Goal: Task Accomplishment & Management: Manage account settings

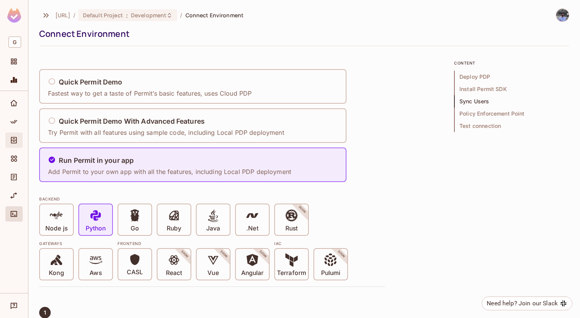
scroll to position [888, 0]
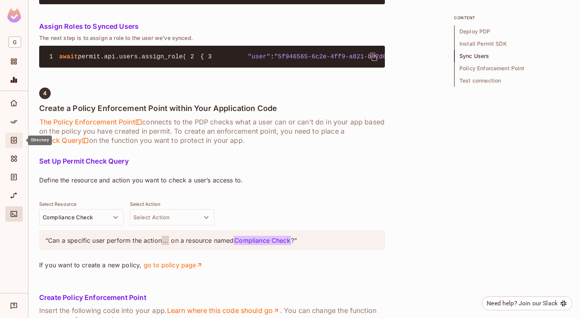
click at [22, 143] on div "Directory" at bounding box center [13, 140] width 17 height 15
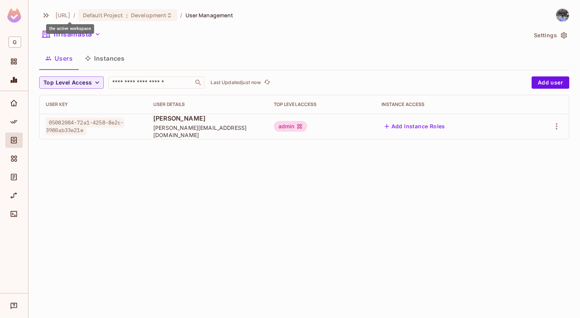
click at [60, 26] on div "the active workspace" at bounding box center [70, 29] width 48 height 10
click at [73, 35] on button "iiflsamasta" at bounding box center [71, 34] width 65 height 12
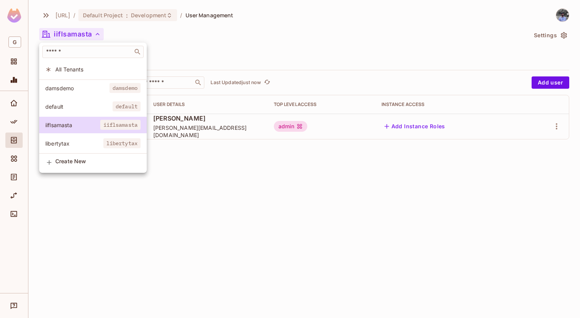
click at [213, 190] on div at bounding box center [290, 159] width 580 height 318
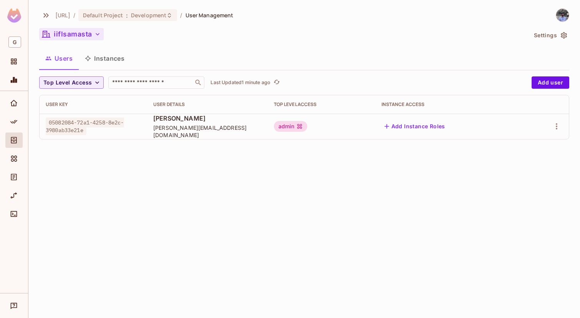
click at [86, 38] on button "iiflsamasta" at bounding box center [71, 34] width 65 height 12
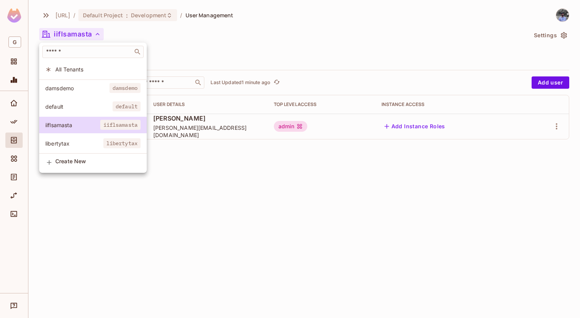
click at [85, 86] on span "damsdemo" at bounding box center [77, 88] width 64 height 7
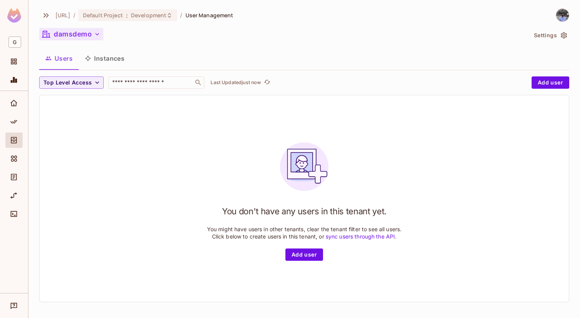
click at [84, 31] on button "damsdemo" at bounding box center [71, 34] width 64 height 12
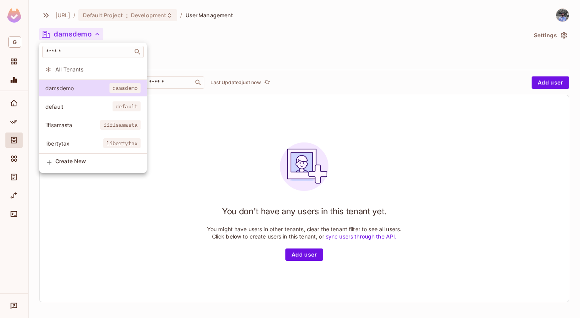
click at [80, 123] on span "iiflsamasta" at bounding box center [72, 124] width 55 height 7
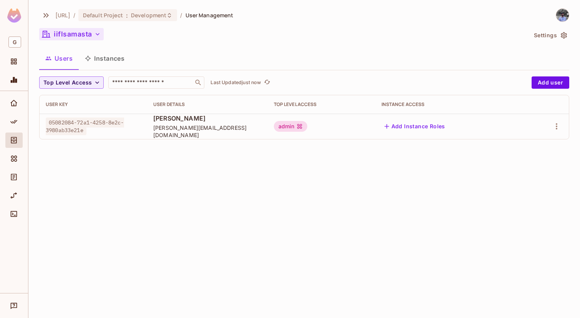
click at [81, 28] on button "iiflsamasta" at bounding box center [71, 34] width 65 height 12
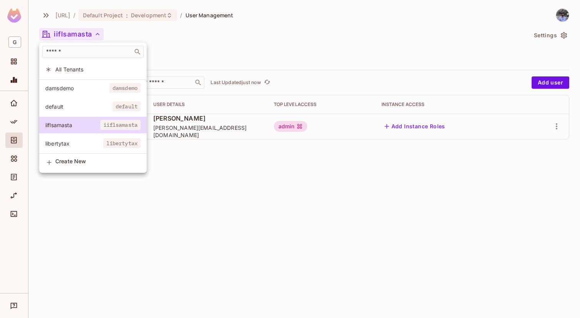
click at [70, 87] on span "damsdemo" at bounding box center [77, 88] width 64 height 7
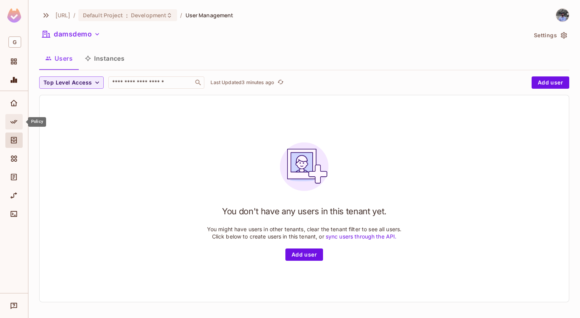
click at [21, 121] on div "Policy" at bounding box center [14, 121] width 13 height 9
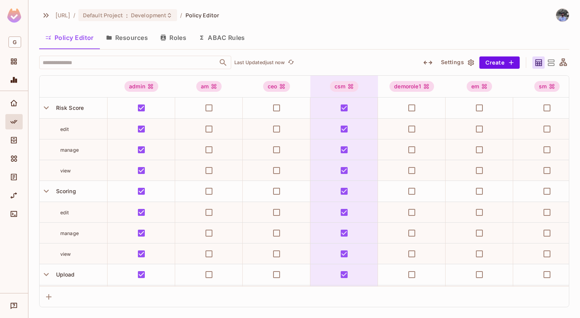
scroll to position [1312, 0]
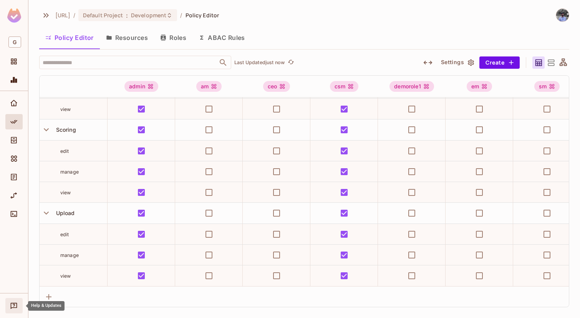
click at [15, 308] on icon "Help & Updates" at bounding box center [14, 306] width 7 height 6
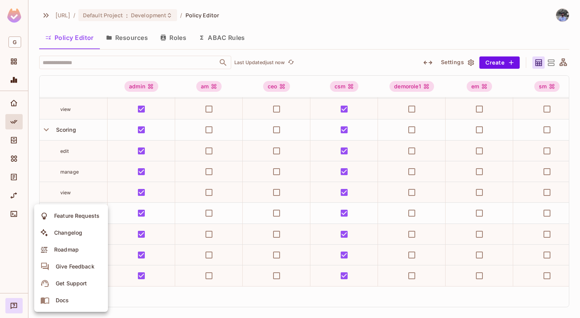
click at [65, 237] on span "Changelog" at bounding box center [68, 233] width 33 height 12
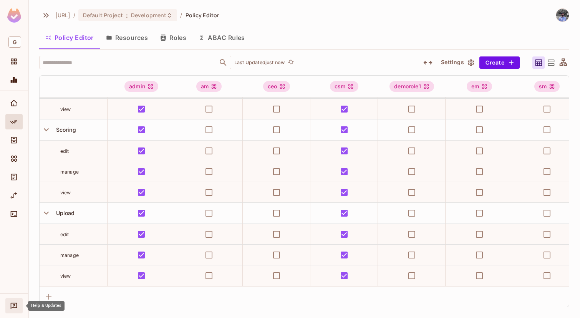
click at [13, 308] on icon "Help & Updates" at bounding box center [14, 306] width 8 height 8
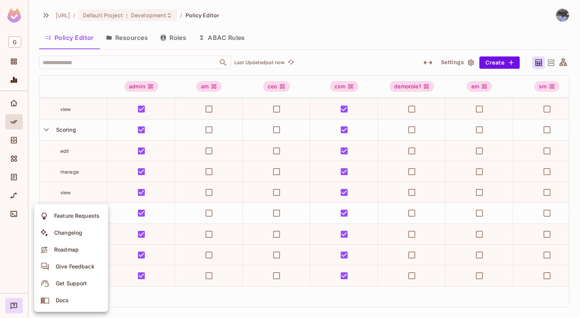
click at [58, 219] on div "Feature Requests" at bounding box center [76, 216] width 45 height 8
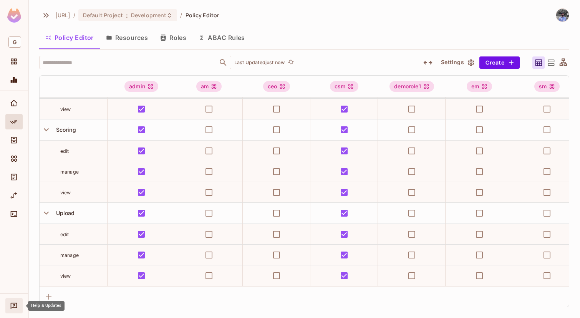
click at [22, 305] on div "Help & Updates" at bounding box center [13, 305] width 17 height 15
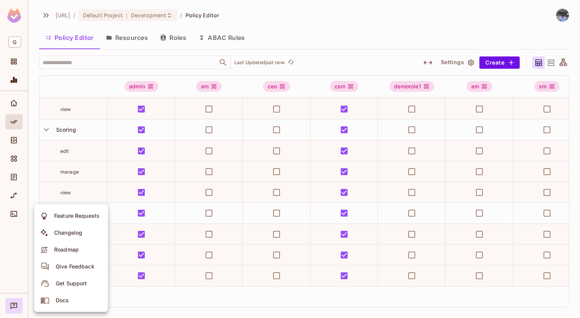
click at [22, 260] on div at bounding box center [290, 159] width 580 height 318
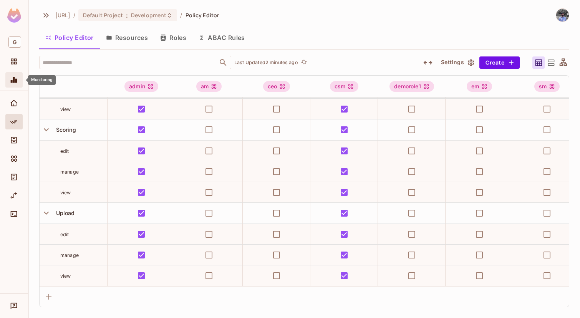
click at [10, 83] on icon "Monitoring" at bounding box center [14, 80] width 8 height 8
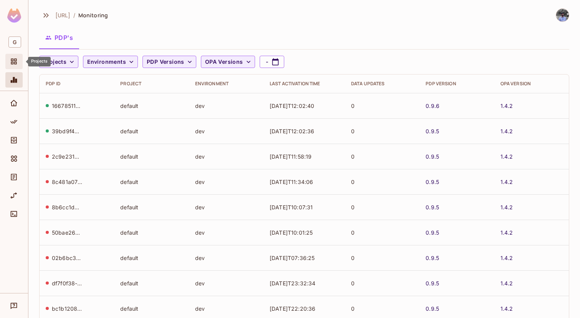
click at [14, 65] on icon "Projects" at bounding box center [14, 62] width 8 height 8
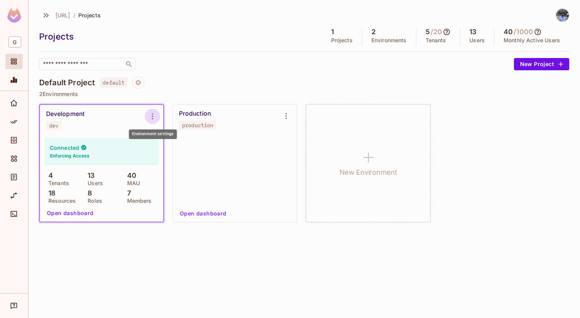
click at [150, 113] on icon "Environment settings" at bounding box center [152, 116] width 9 height 9
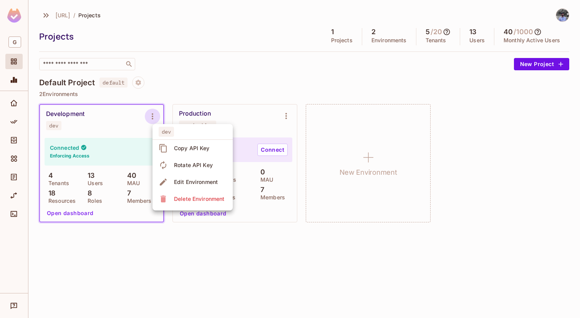
click at [261, 112] on div at bounding box center [290, 159] width 580 height 318
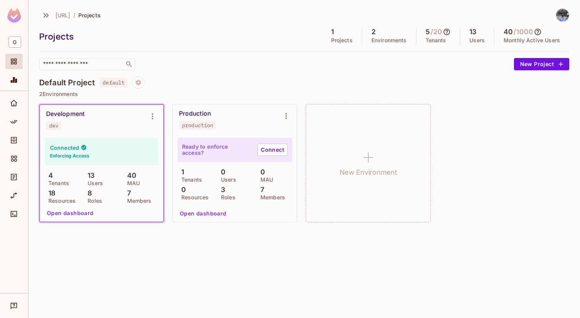
click at [215, 179] on div "1 Tenants 0 Users 0 MAU 0 Resources 3 Roles 7 Members" at bounding box center [234, 183] width 115 height 31
click at [214, 210] on button "Open dashboard" at bounding box center [203, 213] width 53 height 12
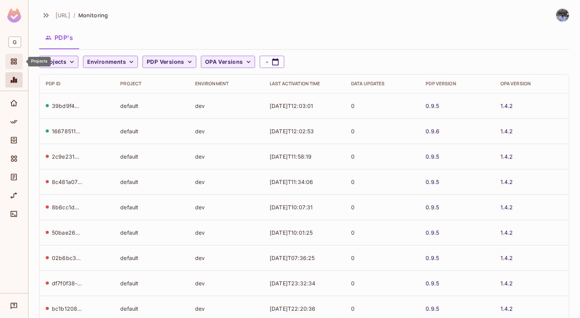
click at [18, 63] on span "Projects" at bounding box center [13, 61] width 9 height 9
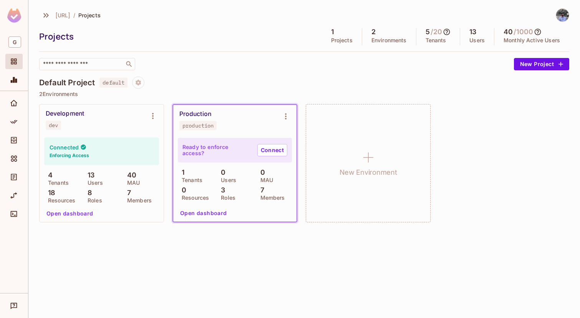
click at [73, 218] on button "Open dashboard" at bounding box center [69, 213] width 53 height 12
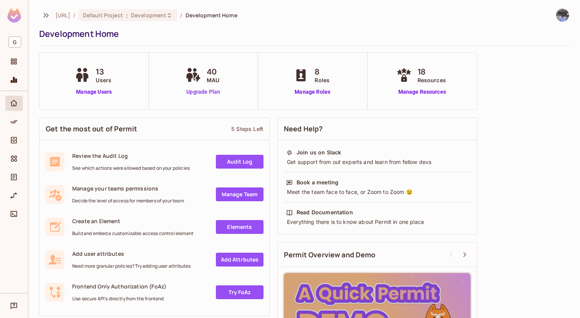
click at [205, 91] on link "Upgrade Plan" at bounding box center [204, 92] width 40 height 8
click at [12, 123] on icon "Policy" at bounding box center [14, 122] width 8 height 8
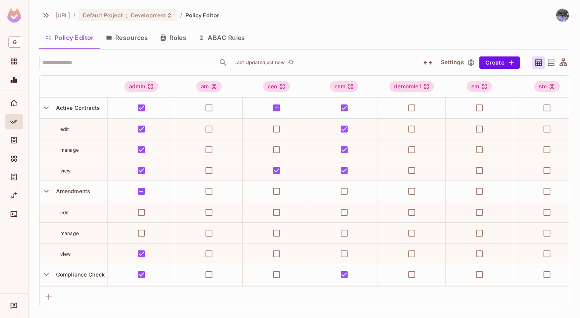
click at [565, 19] on img at bounding box center [562, 15] width 13 height 13
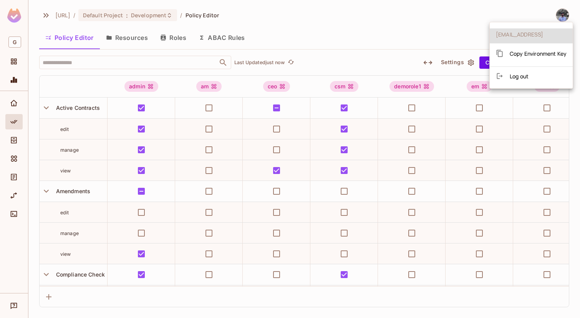
click at [457, 62] on div at bounding box center [290, 159] width 580 height 318
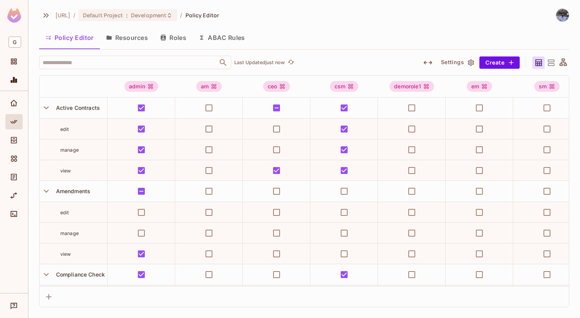
click at [457, 62] on button "Settings" at bounding box center [457, 62] width 38 height 12
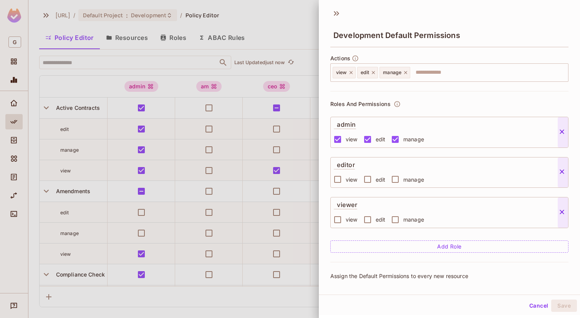
click at [537, 303] on button "Cancel" at bounding box center [538, 306] width 25 height 12
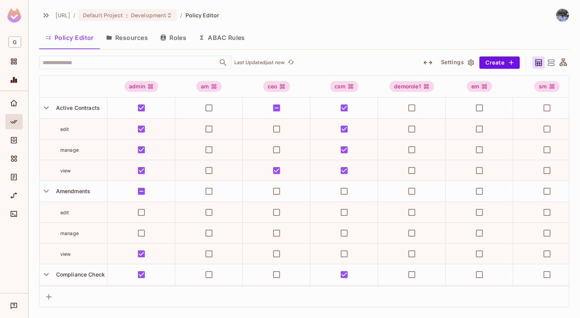
click at [425, 62] on icon "button" at bounding box center [427, 63] width 9 height 4
click at [425, 62] on icon "button" at bounding box center [428, 63] width 8 height 4
click at [425, 62] on icon "button" at bounding box center [427, 63] width 9 height 4
click at [425, 62] on icon "button" at bounding box center [428, 63] width 8 height 4
click at [425, 62] on icon "button" at bounding box center [427, 63] width 9 height 4
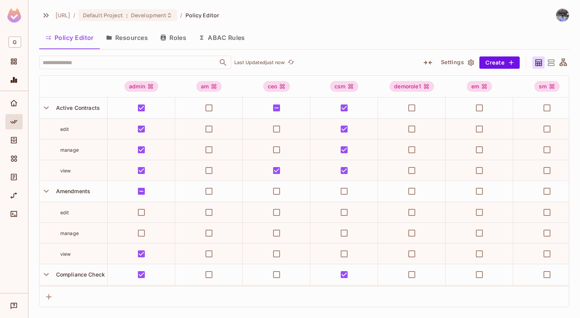
click at [425, 62] on icon "button" at bounding box center [428, 63] width 8 height 4
click at [19, 139] on div "Directory" at bounding box center [14, 140] width 13 height 9
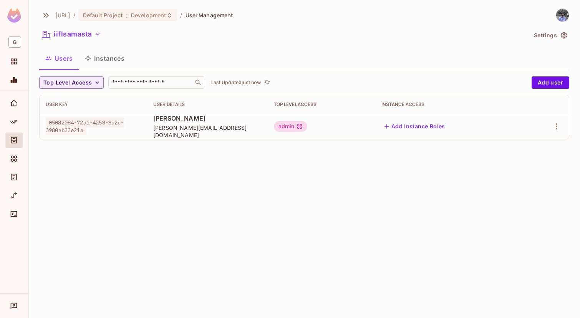
click at [98, 61] on button "Instances" at bounding box center [105, 58] width 52 height 19
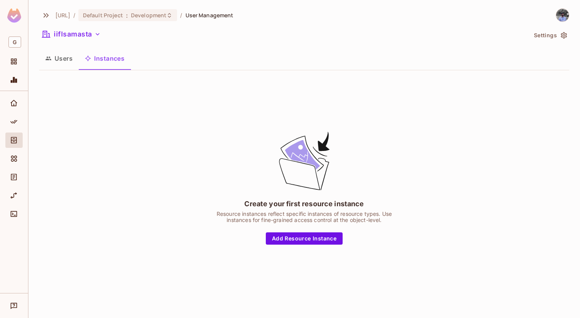
click at [67, 60] on button "Users" at bounding box center [59, 58] width 40 height 19
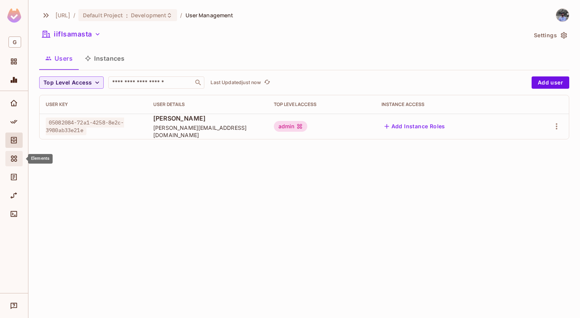
click at [15, 160] on icon "Elements" at bounding box center [14, 159] width 8 height 8
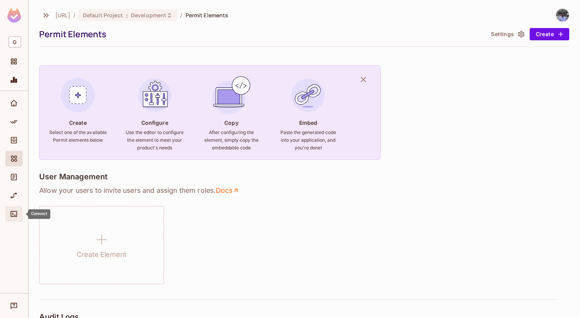
click at [15, 216] on icon "Connect" at bounding box center [14, 214] width 7 height 6
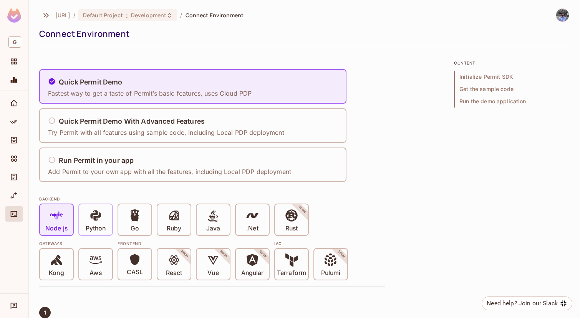
click at [101, 211] on icon at bounding box center [95, 215] width 13 height 13
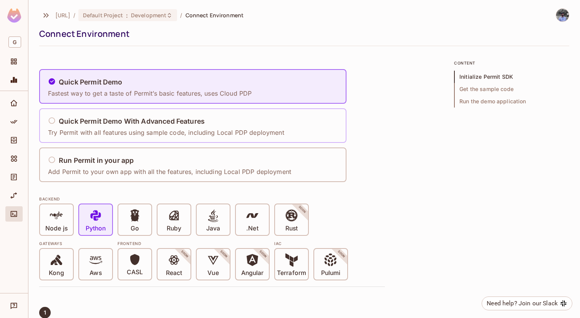
click at [103, 129] on p "Try Permit with all features using sample code, including Local PDP deployment" at bounding box center [166, 132] width 236 height 8
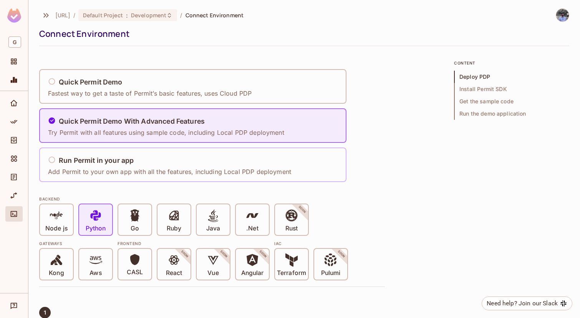
click at [108, 167] on div "Run Permit in your app Add Permit to your own app with all the features, includ…" at bounding box center [169, 165] width 243 height 23
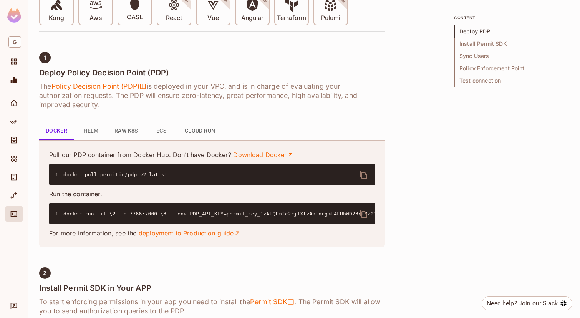
scroll to position [256, 0]
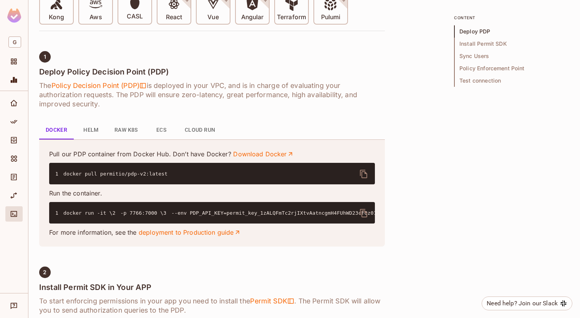
click at [91, 130] on button "Helm" at bounding box center [91, 130] width 35 height 18
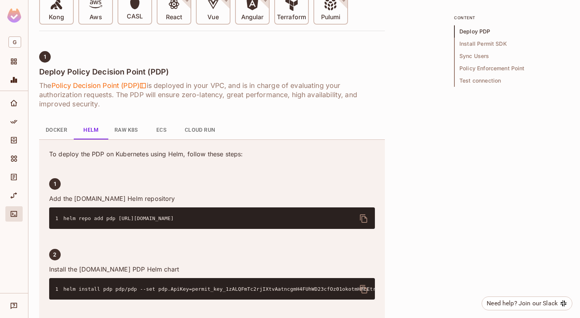
click at [118, 131] on button "Raw K8s" at bounding box center [126, 130] width 36 height 18
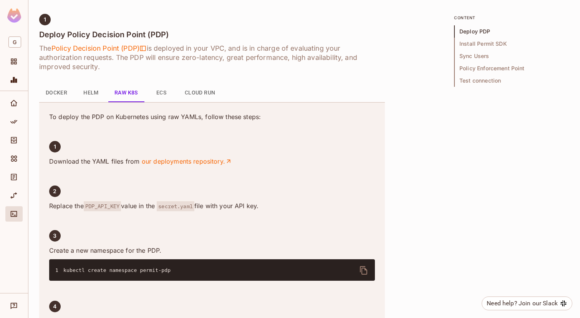
scroll to position [298, 0]
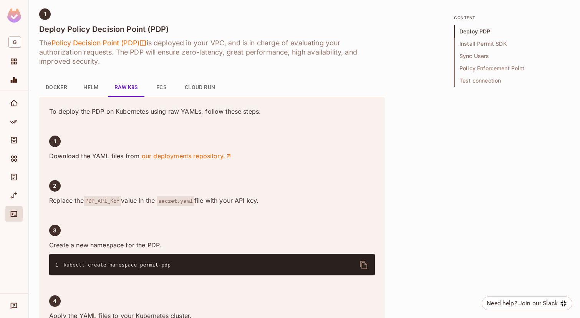
click at [164, 93] on button "ECS" at bounding box center [161, 87] width 35 height 18
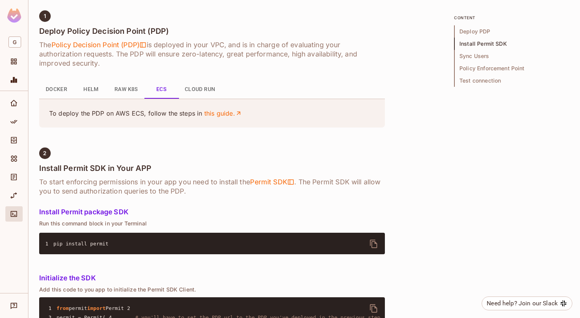
scroll to position [294, 0]
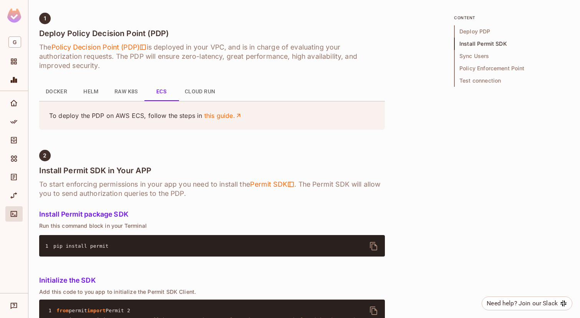
click at [199, 86] on button "Cloud Run" at bounding box center [200, 92] width 43 height 18
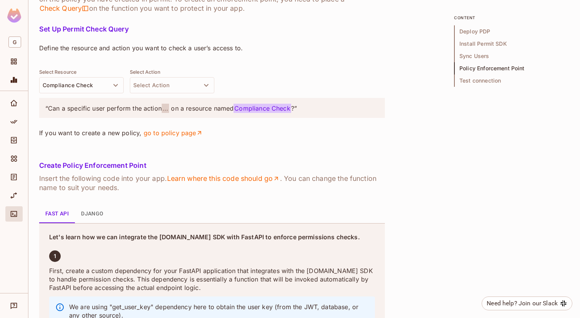
scroll to position [939, 0]
click at [109, 93] on button "Compliance Check" at bounding box center [81, 85] width 85 height 16
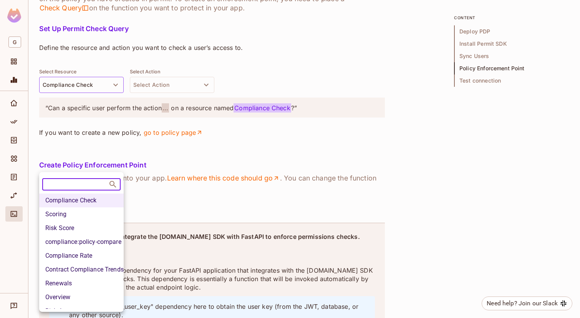
click at [161, 204] on div at bounding box center [290, 159] width 580 height 318
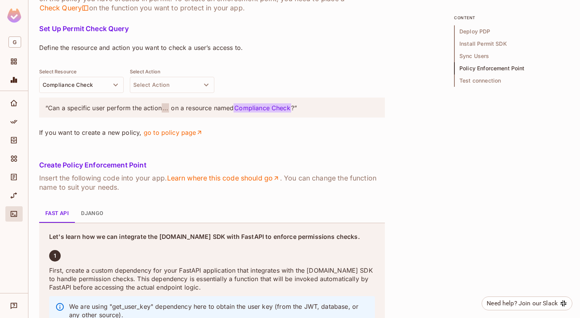
click at [161, 93] on button "Select Action" at bounding box center [172, 85] width 85 height 16
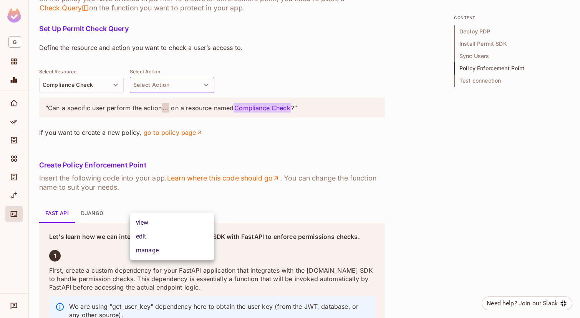
click at [217, 173] on div at bounding box center [290, 159] width 580 height 318
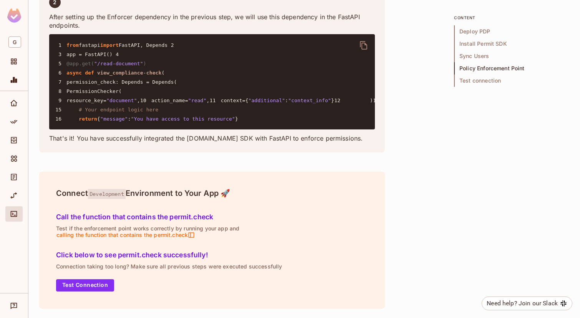
scroll to position [1683, 0]
click at [95, 280] on button "Test Connection" at bounding box center [85, 285] width 58 height 12
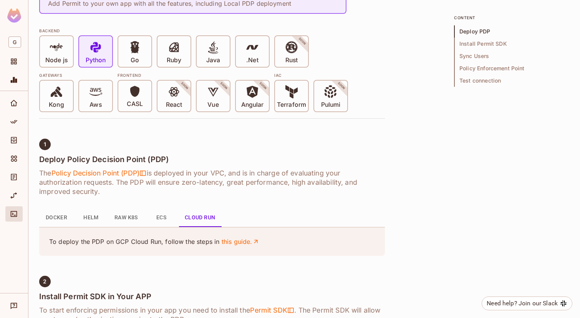
scroll to position [168, 0]
click at [127, 175] on span "Policy Decision Point (PDP)" at bounding box center [98, 173] width 95 height 9
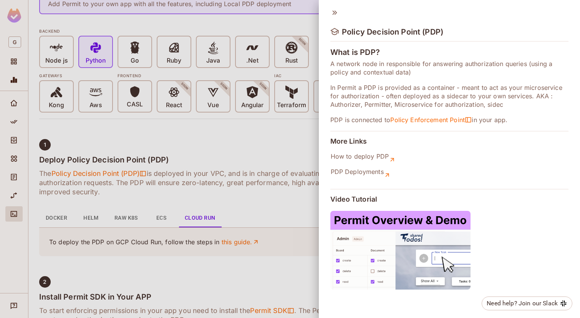
click at [272, 134] on div at bounding box center [290, 159] width 580 height 318
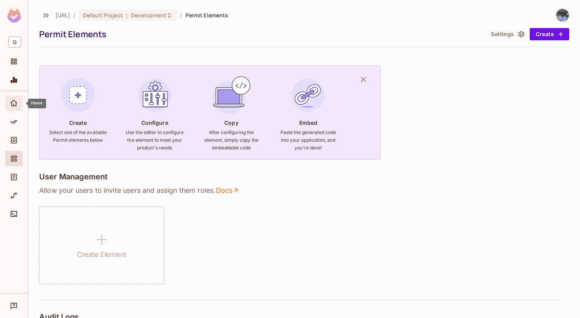
click at [10, 107] on span "Home" at bounding box center [13, 103] width 9 height 9
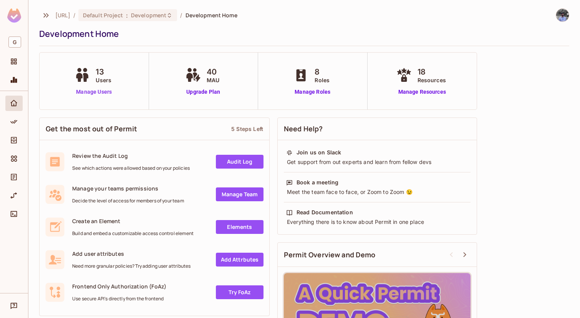
click at [88, 90] on link "Manage Users" at bounding box center [94, 92] width 43 height 8
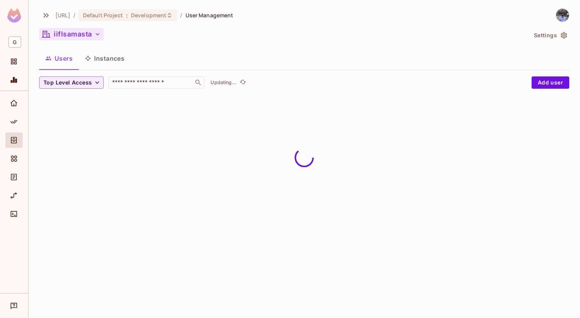
click at [94, 34] on icon "button" at bounding box center [98, 34] width 8 height 8
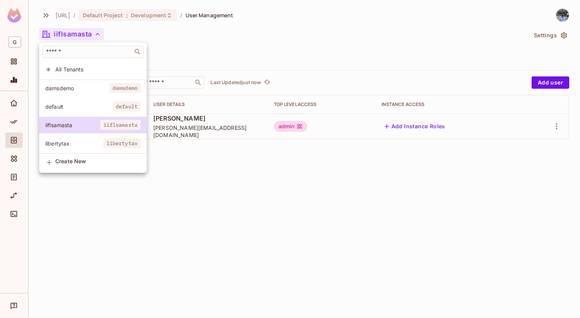
click at [98, 103] on span "default" at bounding box center [78, 106] width 67 height 7
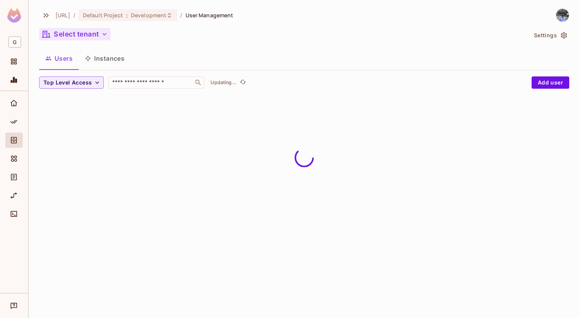
click at [95, 34] on button "Select tenant" at bounding box center [74, 34] width 71 height 12
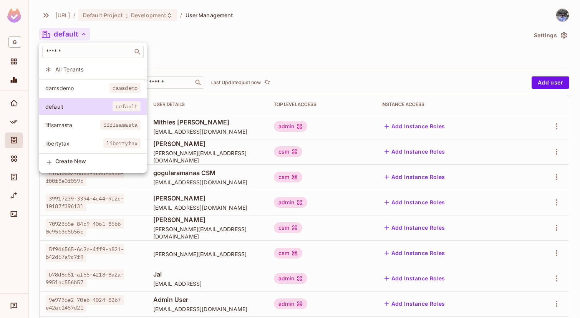
click at [99, 85] on span "damsdemo" at bounding box center [77, 88] width 64 height 7
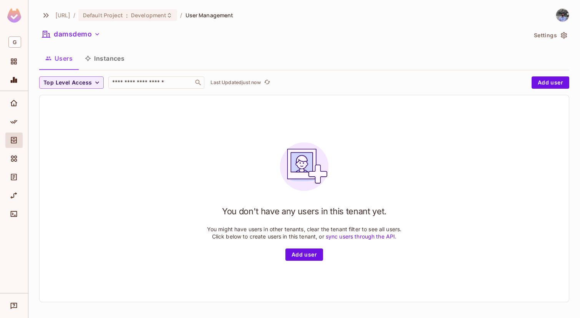
click at [96, 32] on icon "button" at bounding box center [97, 34] width 8 height 8
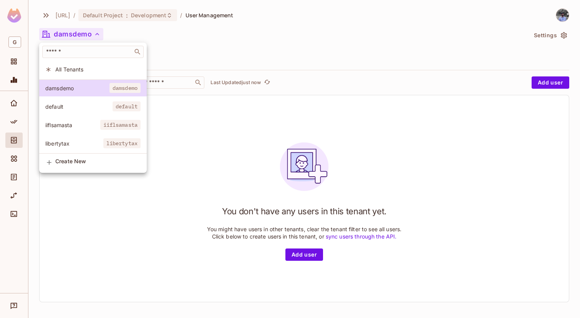
click at [107, 121] on span "iiflsamasta" at bounding box center [120, 125] width 40 height 10
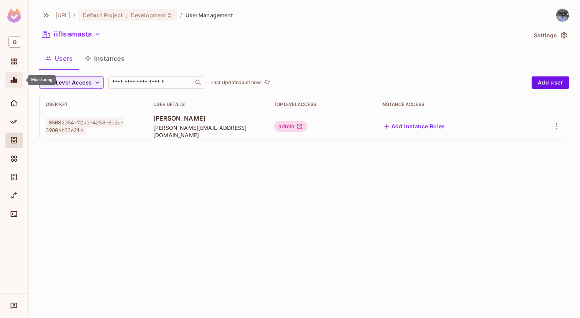
click at [16, 78] on icon "Monitoring" at bounding box center [14, 80] width 8 height 8
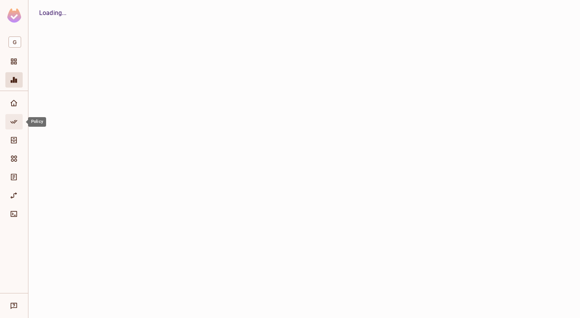
click at [16, 121] on icon "Policy" at bounding box center [13, 122] width 7 height 4
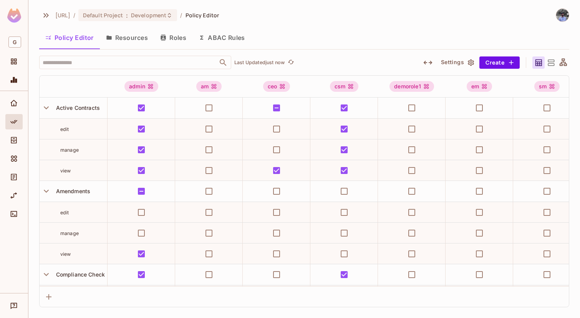
click at [179, 37] on button "Roles" at bounding box center [173, 37] width 38 height 19
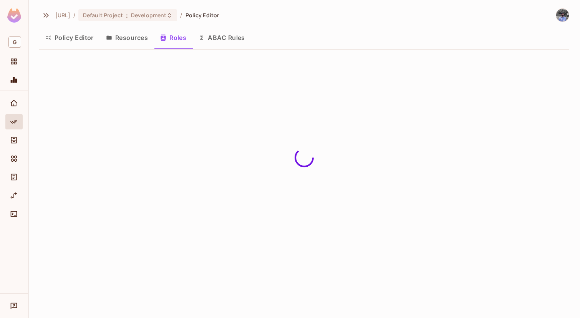
click at [76, 38] on button "Policy Editor" at bounding box center [69, 37] width 61 height 19
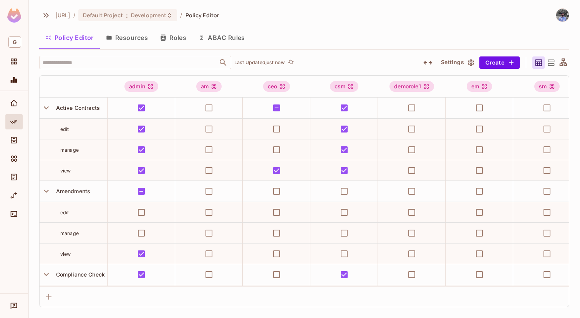
click at [450, 58] on button "Settings" at bounding box center [457, 62] width 38 height 12
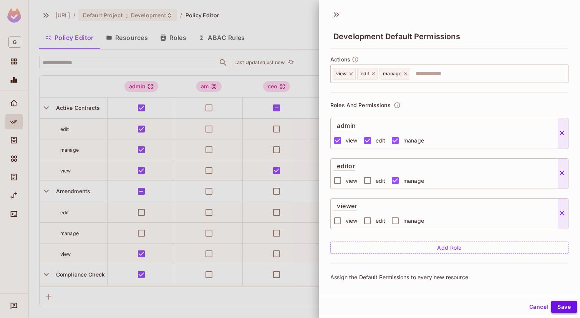
click at [558, 304] on button "Save" at bounding box center [564, 307] width 26 height 12
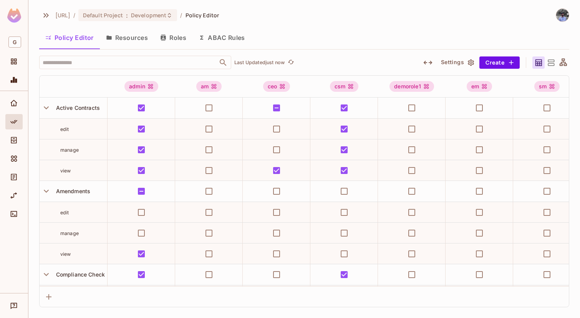
click at [549, 61] on icon at bounding box center [551, 63] width 10 height 10
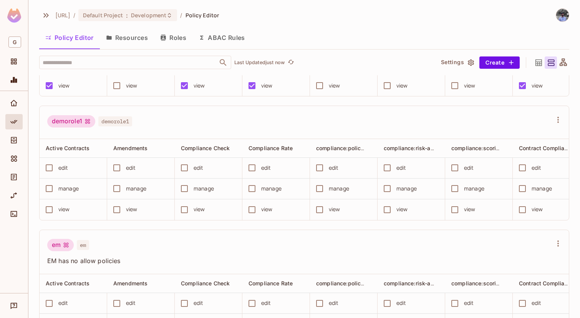
scroll to position [475, 0]
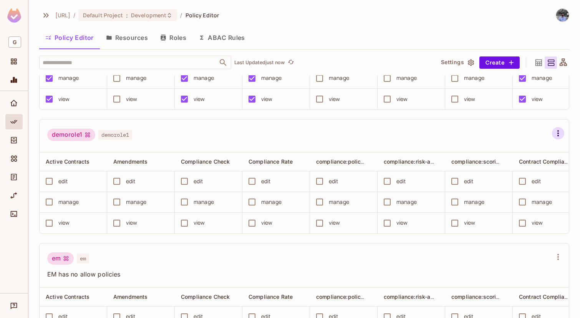
click at [557, 133] on icon "button" at bounding box center [557, 133] width 9 height 9
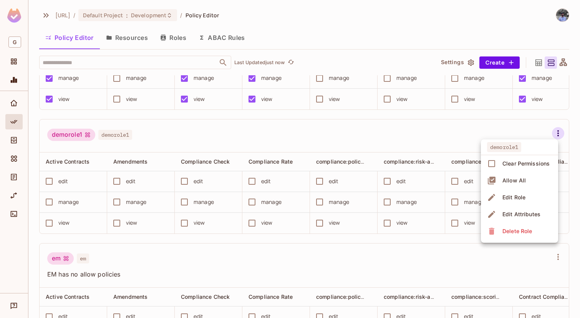
click at [526, 227] on div "Delete Role" at bounding box center [517, 231] width 30 height 8
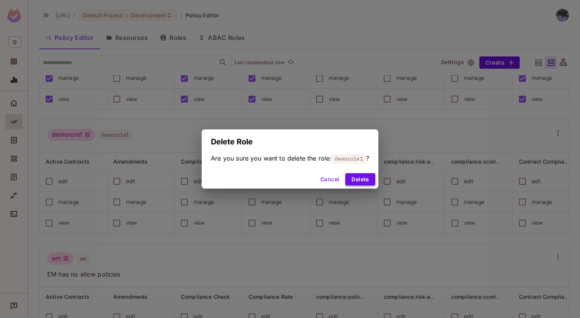
click at [369, 181] on button "Delete" at bounding box center [360, 179] width 30 height 12
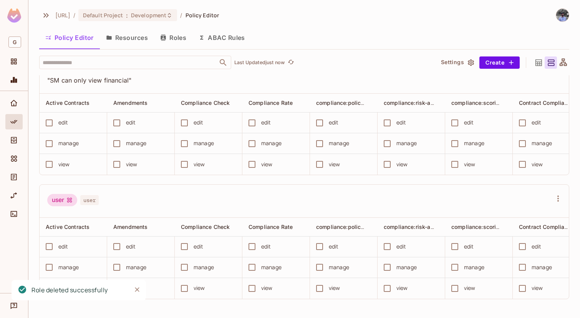
scroll to position [680, 0]
click at [557, 197] on icon "button" at bounding box center [557, 198] width 9 height 9
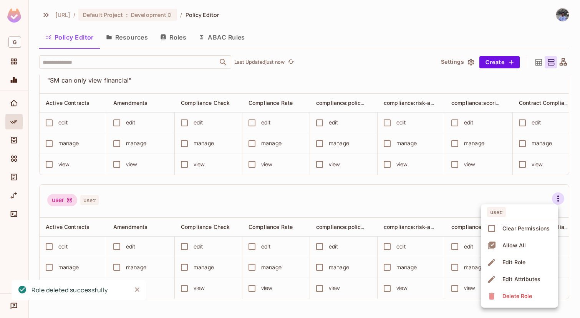
click at [512, 296] on div "Delete Role" at bounding box center [517, 296] width 30 height 8
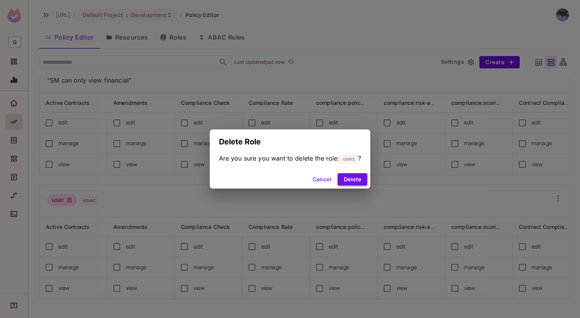
click at [355, 176] on button "Delete" at bounding box center [353, 179] width 30 height 12
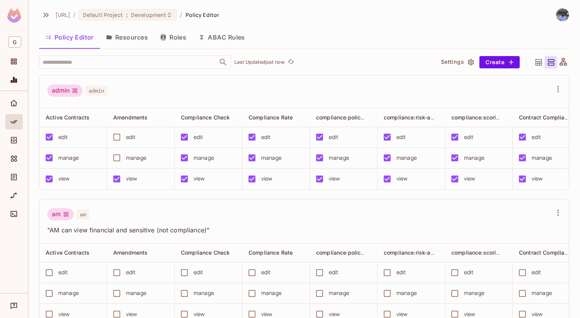
scroll to position [0, 0]
click at [15, 148] on div at bounding box center [13, 142] width 17 height 18
click at [15, 137] on icon "Directory" at bounding box center [14, 140] width 8 height 8
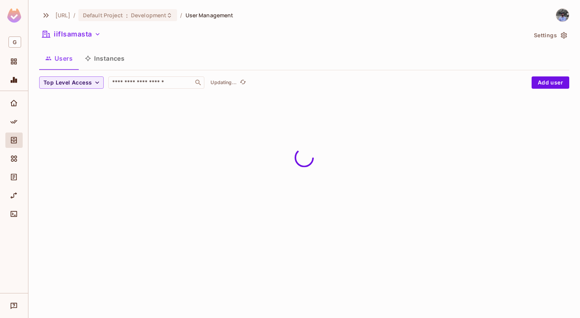
click at [86, 40] on div "iiflsamasta" at bounding box center [283, 35] width 488 height 15
click at [88, 26] on div "[URL] / Default Project : Development / User Management iiflsamasta Settings Us…" at bounding box center [304, 54] width 530 height 93
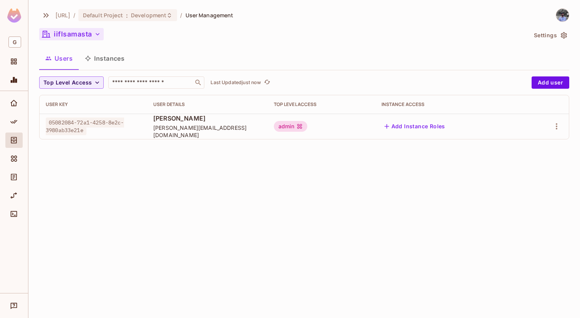
click at [88, 36] on button "iiflsamasta" at bounding box center [71, 34] width 65 height 12
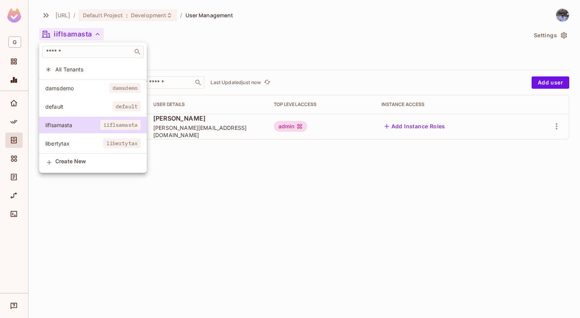
click at [96, 91] on span "damsdemo" at bounding box center [77, 88] width 64 height 7
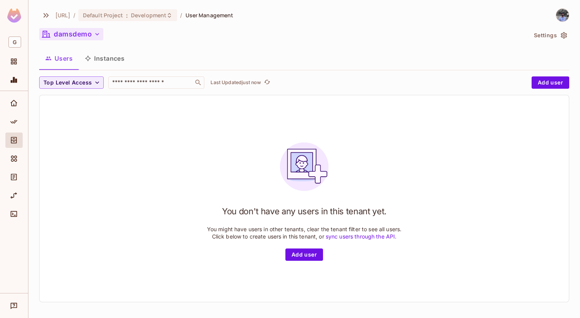
click at [77, 33] on button "damsdemo" at bounding box center [71, 34] width 64 height 12
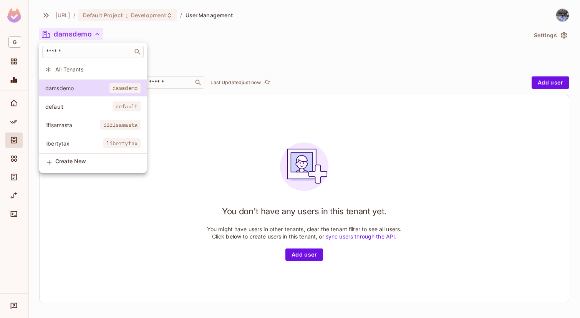
click at [89, 68] on span "All Tenants" at bounding box center [97, 69] width 85 height 7
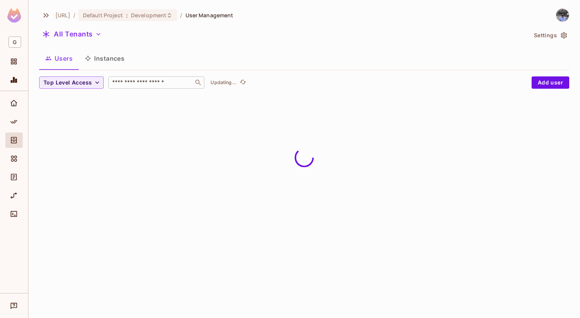
click at [130, 83] on input "text" at bounding box center [151, 83] width 81 height 8
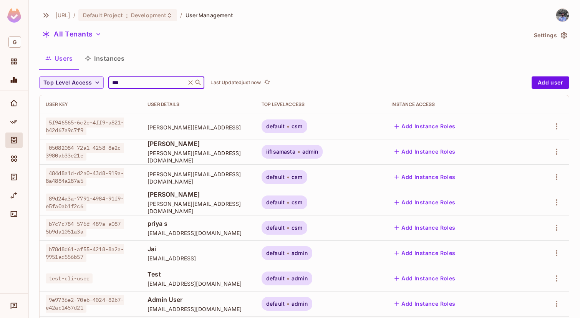
type input "****"
click at [90, 33] on button "All Tenants" at bounding box center [71, 34] width 65 height 12
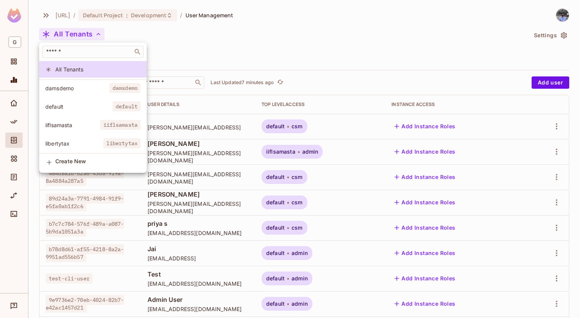
click at [91, 85] on span "damsdemo" at bounding box center [77, 88] width 64 height 7
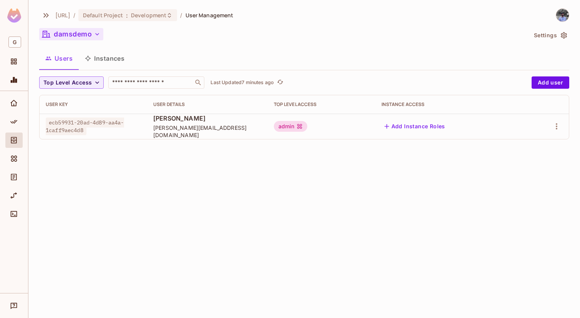
click at [89, 28] on button "damsdemo" at bounding box center [71, 34] width 64 height 12
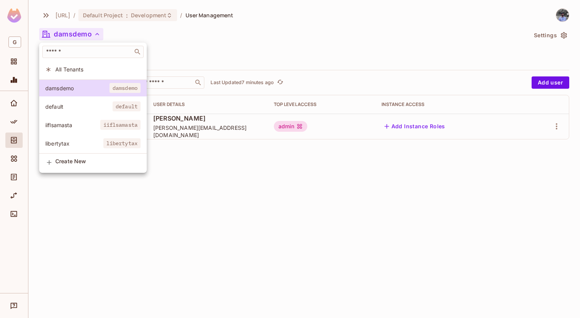
click at [283, 49] on div at bounding box center [290, 159] width 580 height 318
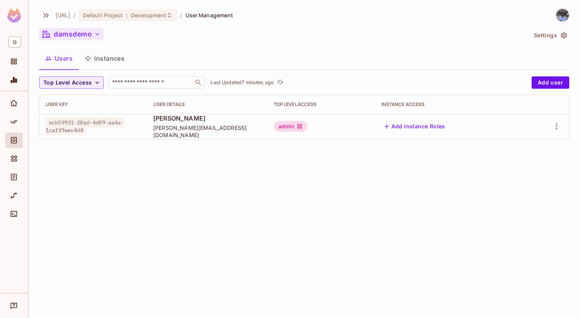
click at [84, 34] on button "damsdemo" at bounding box center [71, 34] width 64 height 12
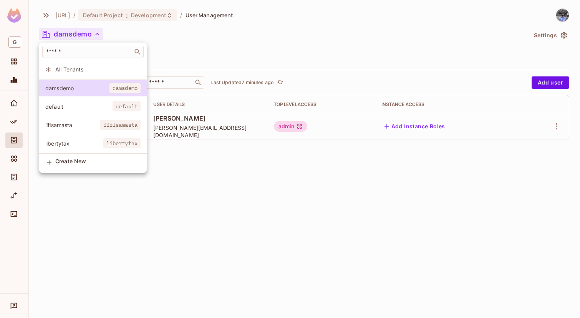
click at [90, 146] on span "libertytax" at bounding box center [74, 143] width 58 height 7
